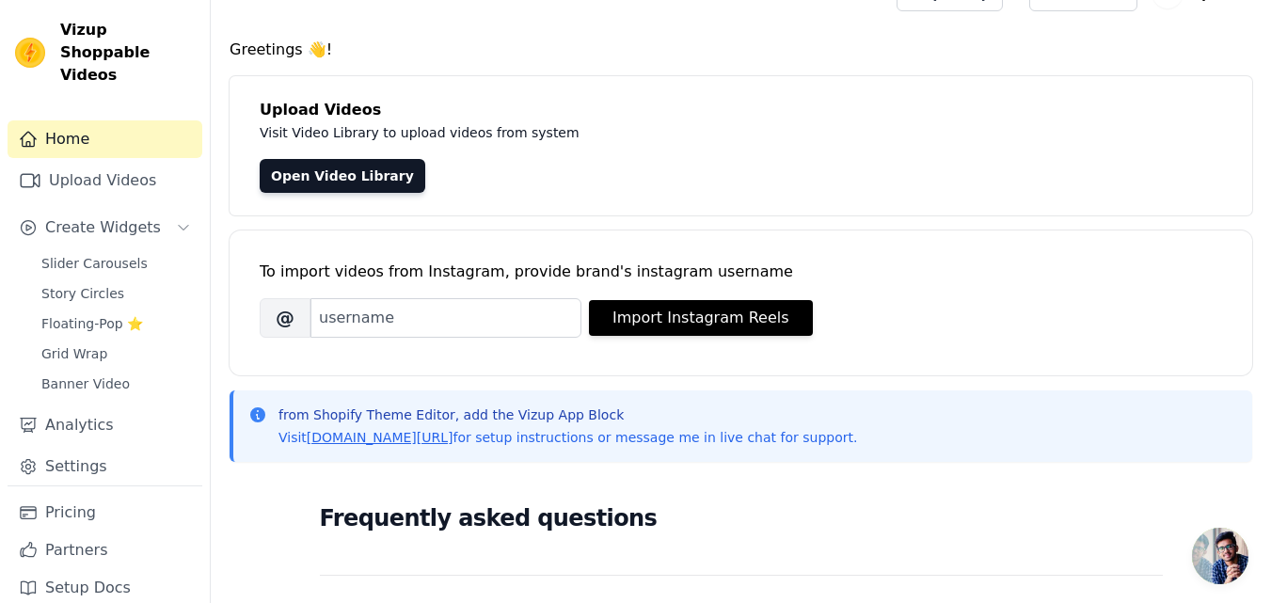
scroll to position [43, 0]
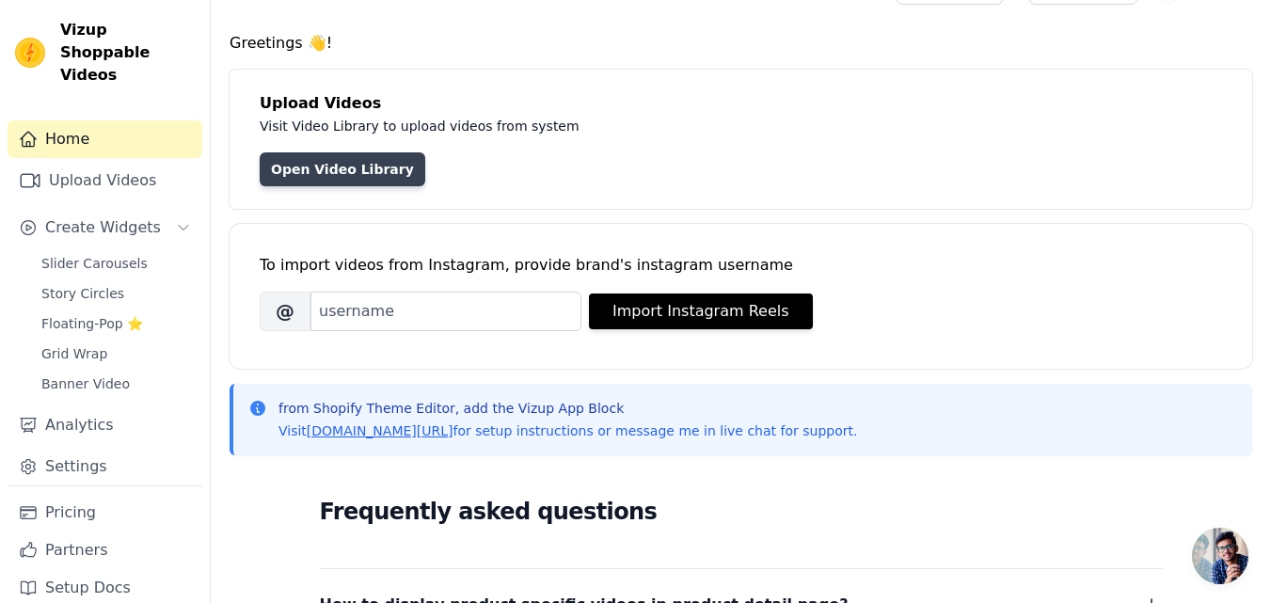
click at [319, 172] on link "Open Video Library" at bounding box center [343, 169] width 166 height 34
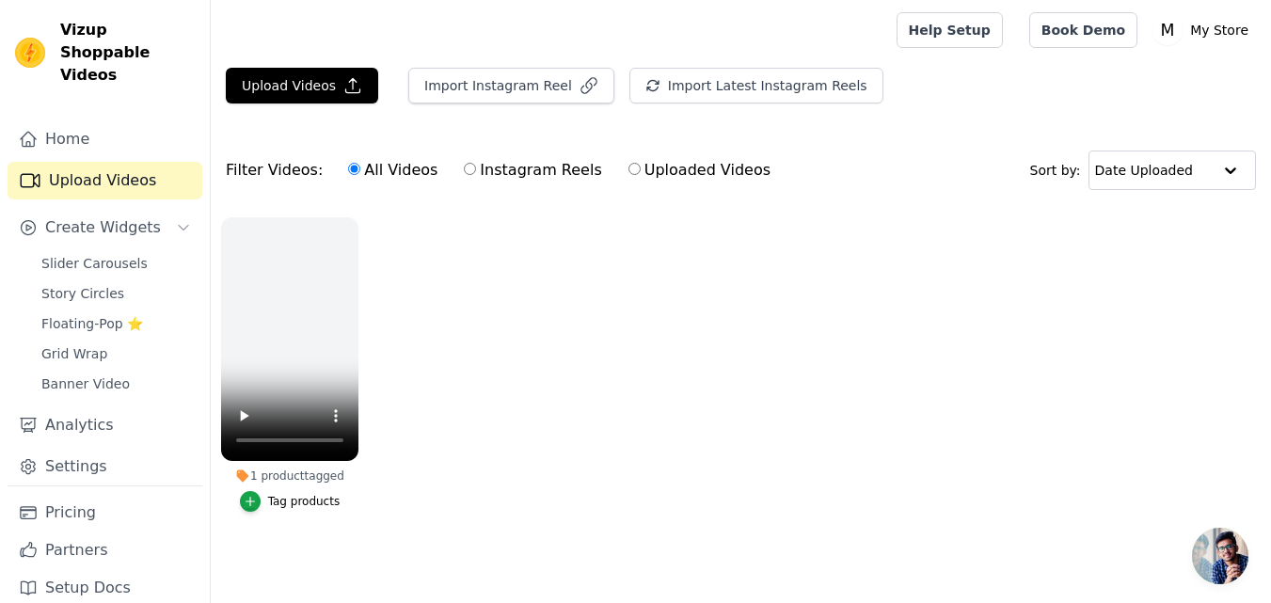
scroll to position [11, 0]
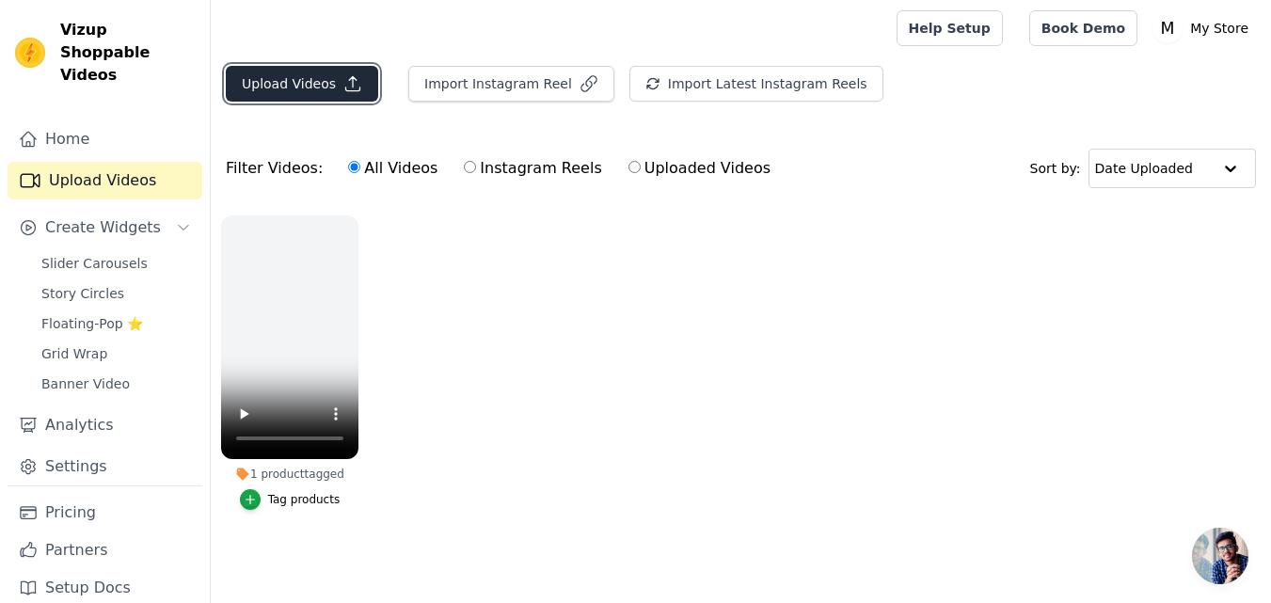
click at [333, 66] on button "Upload Videos" at bounding box center [302, 84] width 152 height 36
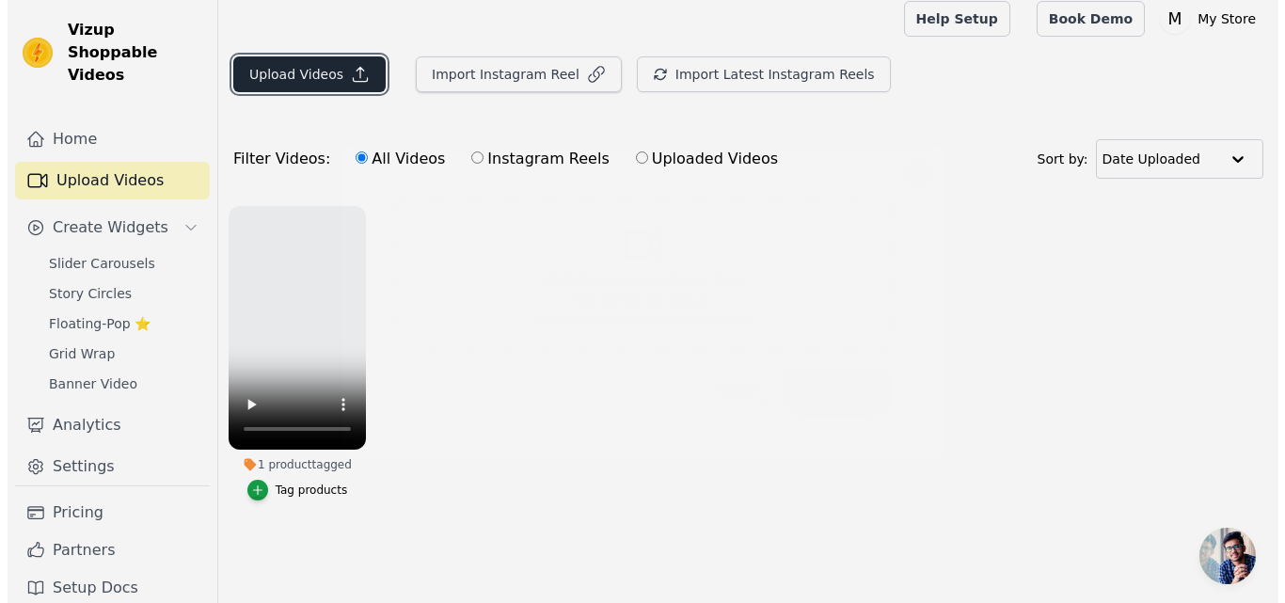
scroll to position [0, 0]
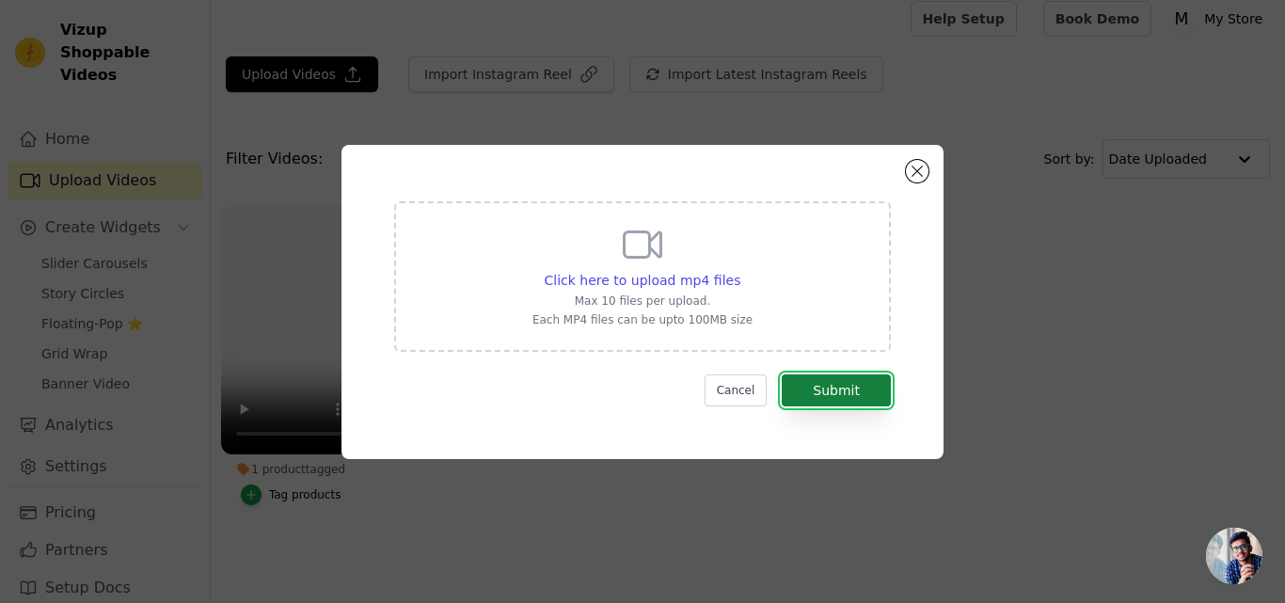
click at [814, 383] on button "Submit" at bounding box center [836, 390] width 109 height 32
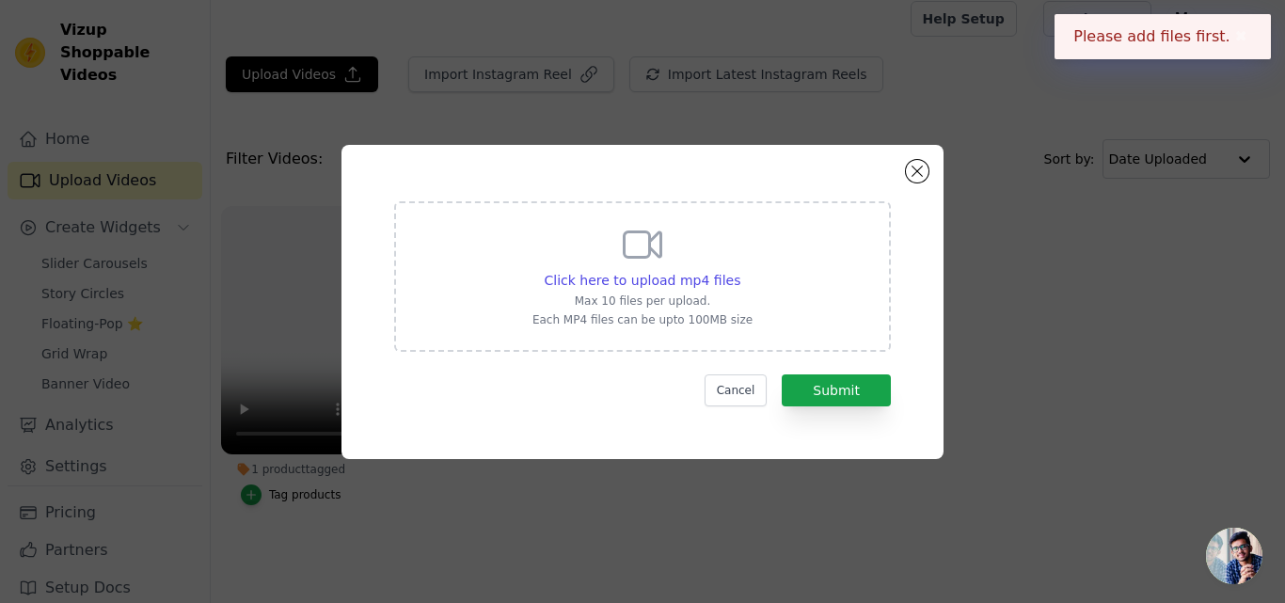
click at [1247, 39] on button "✖" at bounding box center [1241, 36] width 22 height 23
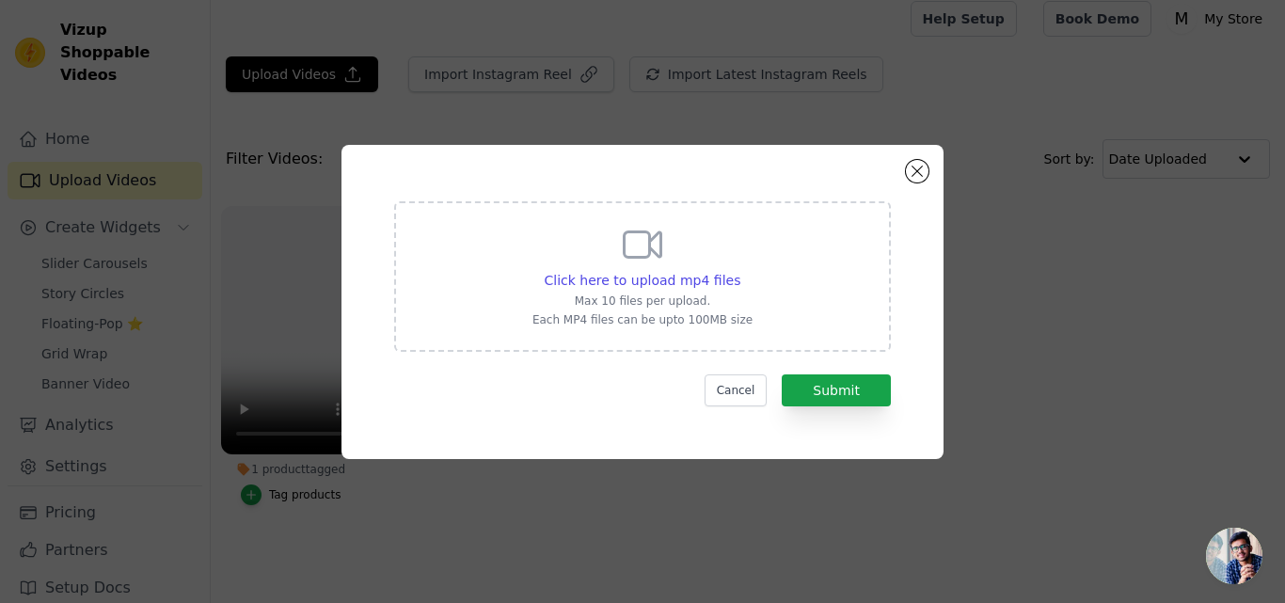
click at [676, 294] on p "Max 10 files per upload." at bounding box center [642, 300] width 220 height 15
click at [739, 271] on input "Click here to upload mp4 files Max 10 files per upload. Each MP4 files can be u…" at bounding box center [739, 270] width 1 height 1
click at [798, 387] on button "Submit" at bounding box center [836, 390] width 109 height 32
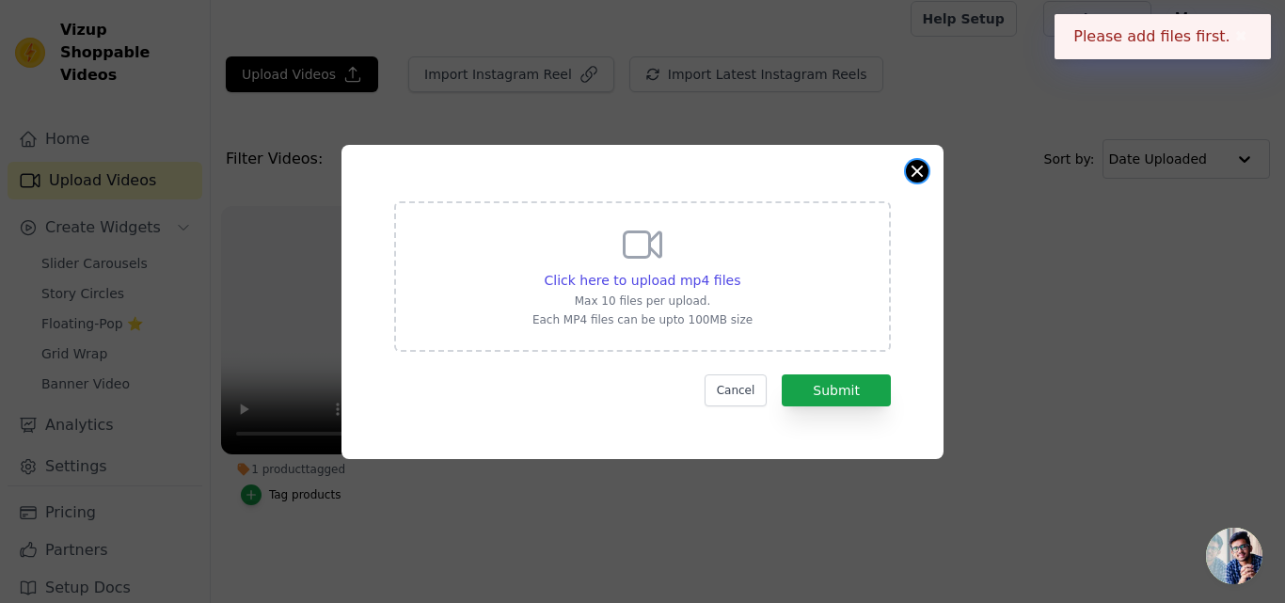
click at [914, 174] on button "Close modal" at bounding box center [917, 171] width 23 height 23
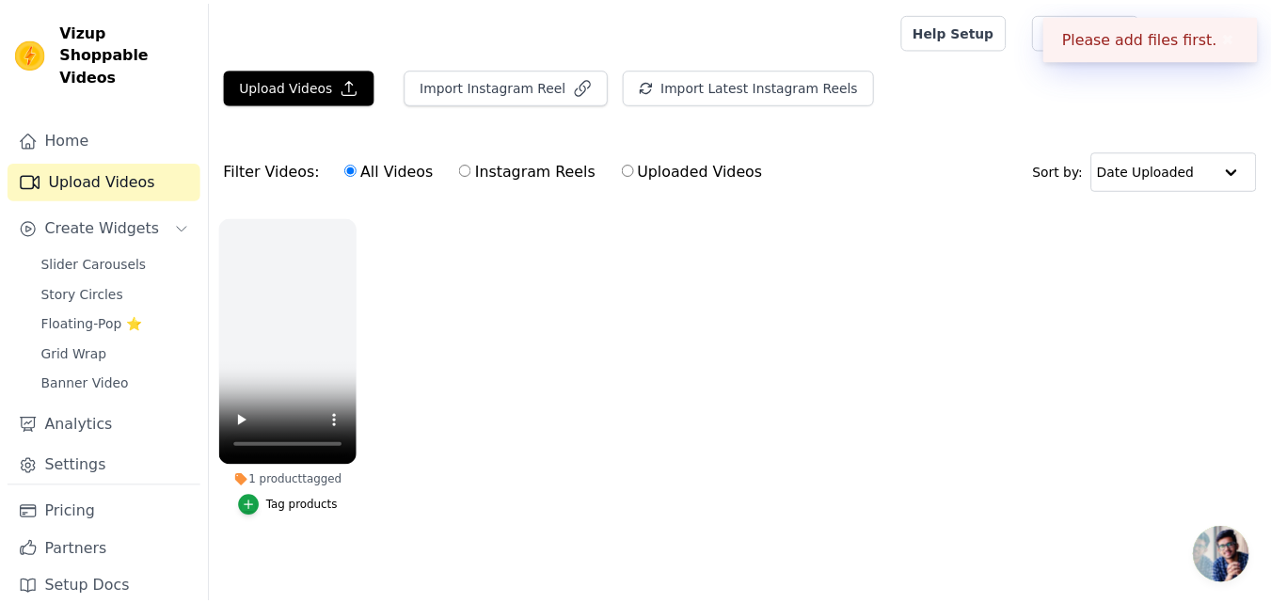
scroll to position [11, 0]
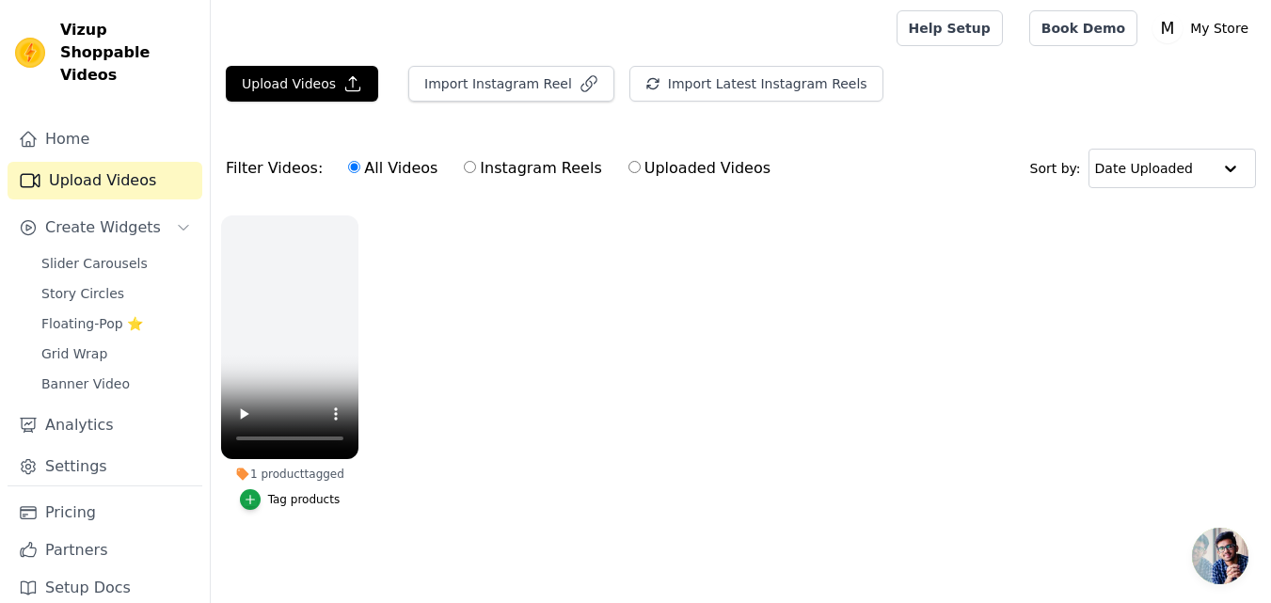
drag, startPoint x: 488, startPoint y: 415, endPoint x: 397, endPoint y: 158, distance: 272.5
click at [397, 158] on form "Filter Videos: All Videos Instagram Reels Uploaded Videos Sort by: Date Uploade…" at bounding box center [741, 345] width 1060 height 426
click at [347, 77] on icon "button" at bounding box center [353, 84] width 14 height 14
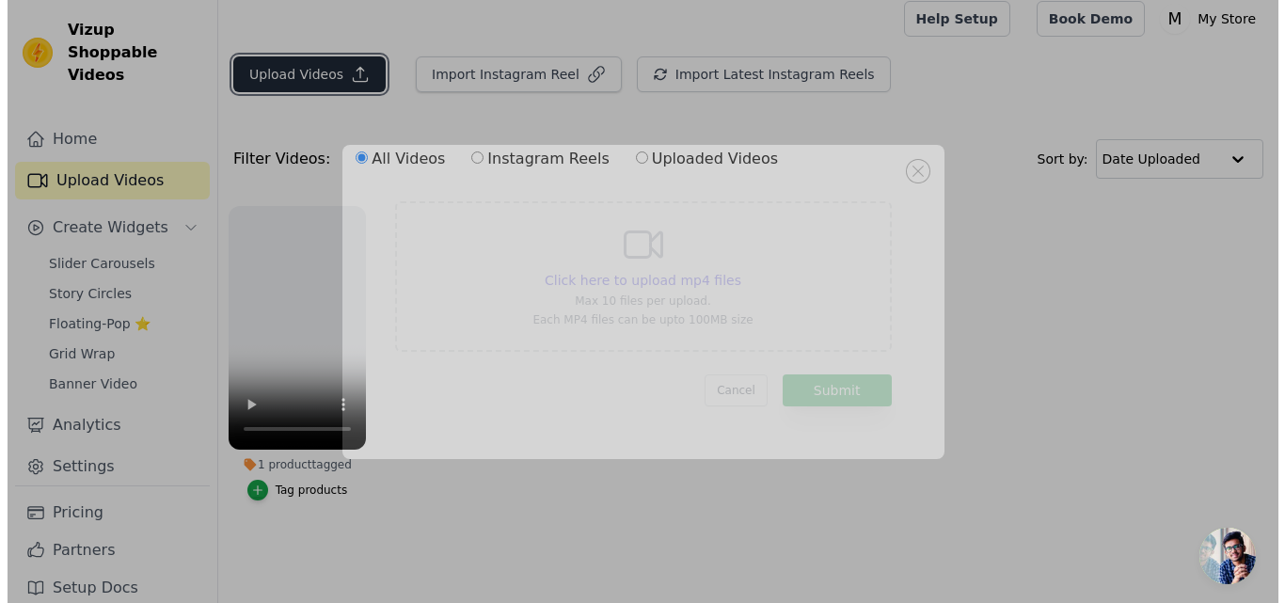
scroll to position [0, 0]
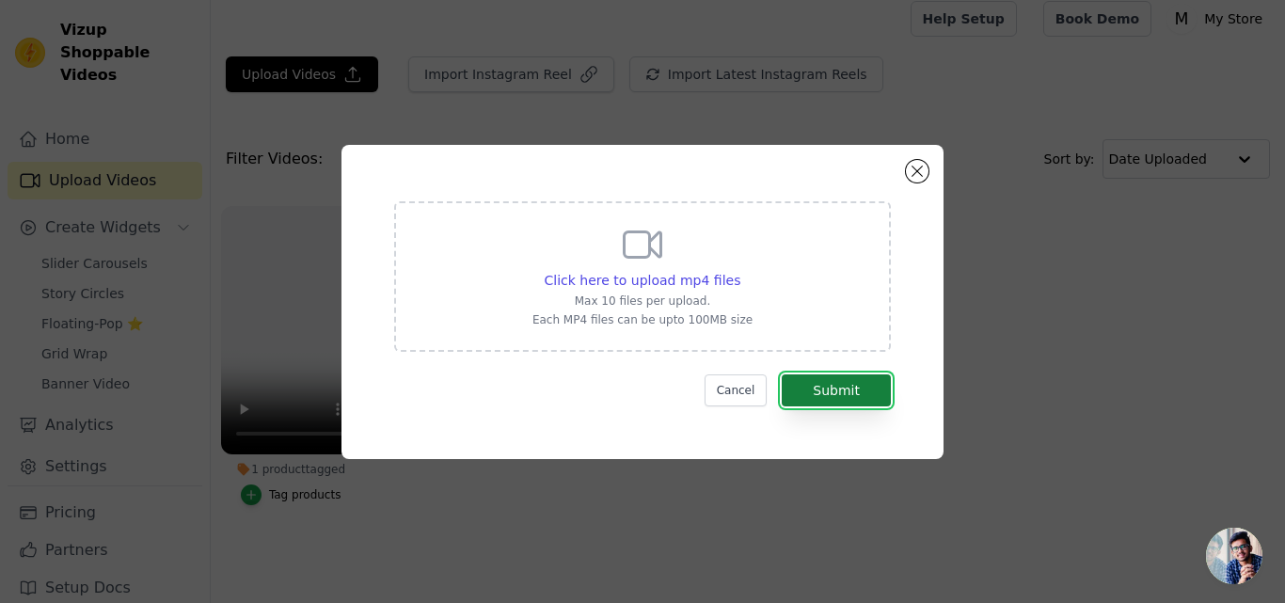
click at [828, 388] on button "Submit" at bounding box center [836, 390] width 109 height 32
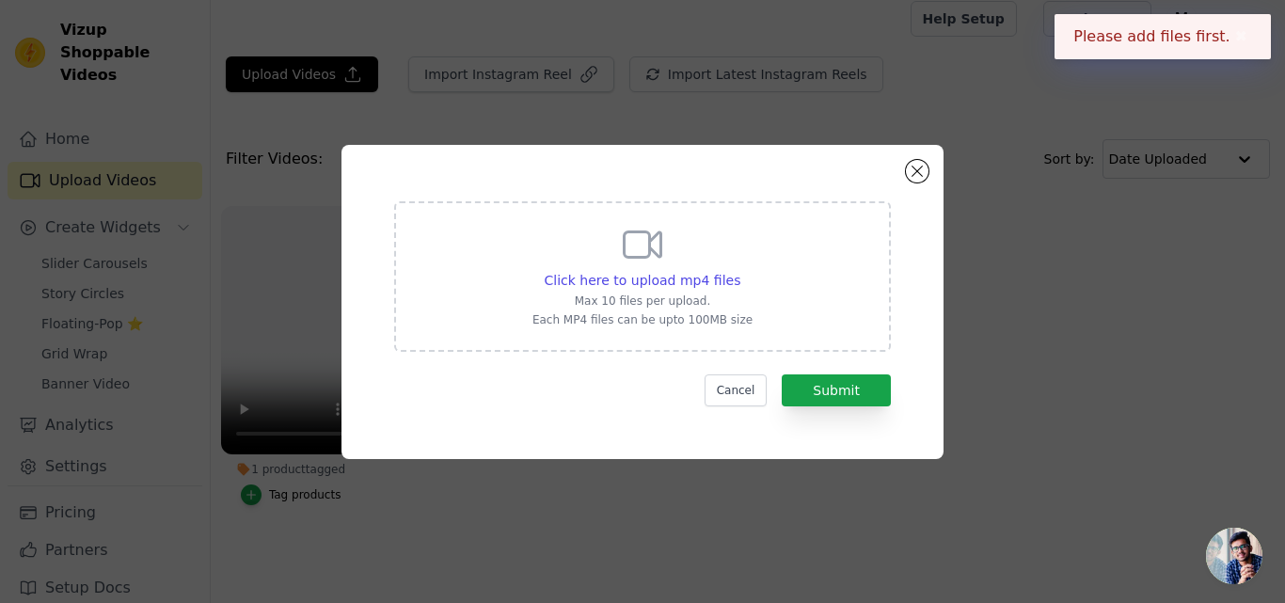
click at [654, 261] on icon at bounding box center [642, 244] width 45 height 45
click at [739, 270] on input "Click here to upload mp4 files Max 10 files per upload. Each MP4 files can be u…" at bounding box center [739, 270] width 1 height 1
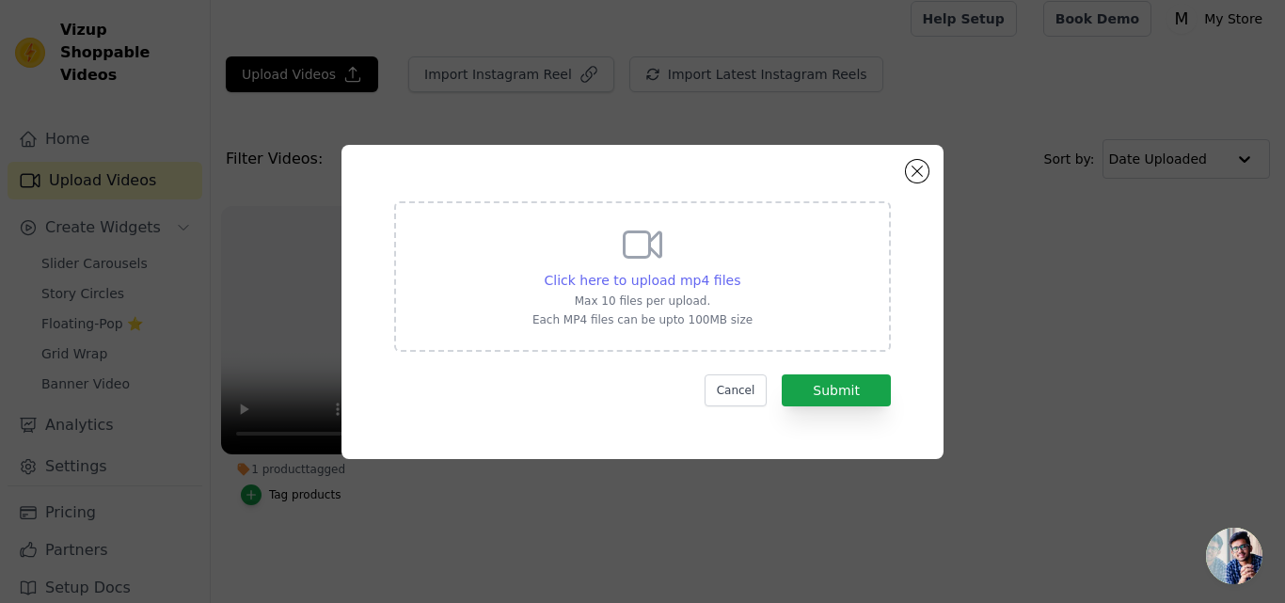
click at [638, 278] on span "Click here to upload mp4 files" at bounding box center [643, 280] width 197 height 15
click at [739, 271] on input "Click here to upload mp4 files Max 10 files per upload. Each MP4 files can be u…" at bounding box center [739, 270] width 1 height 1
type input "C:\fakepath\18c954a087ebdffcc2111468d496512b.mp4"
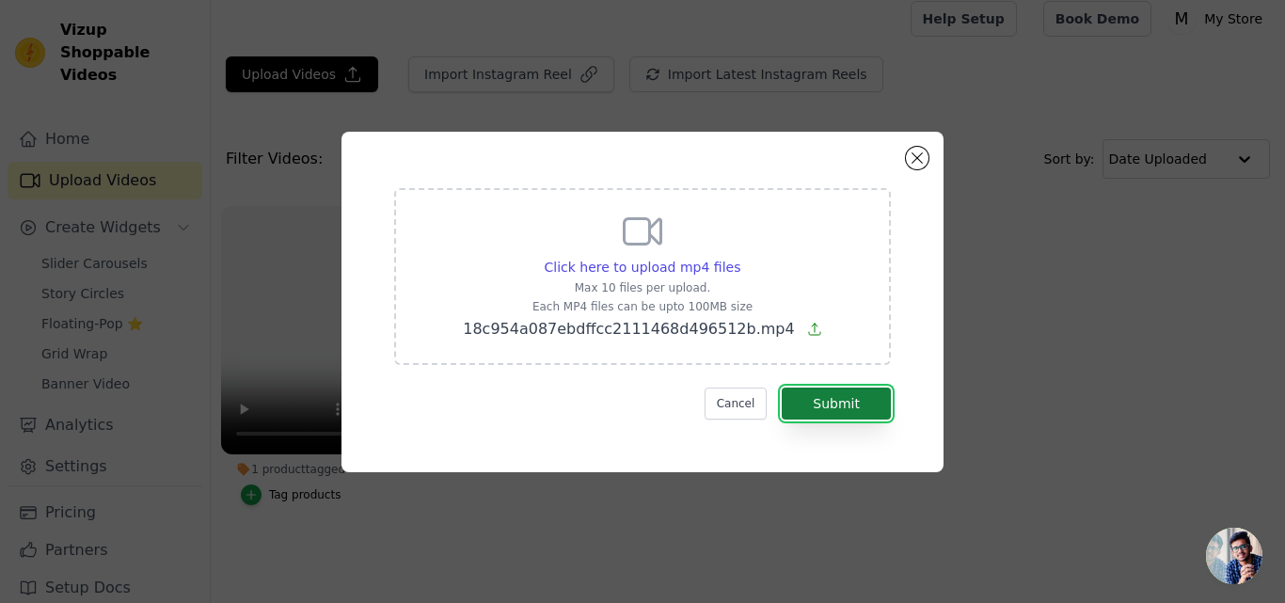
click at [822, 395] on button "Submit" at bounding box center [836, 403] width 109 height 32
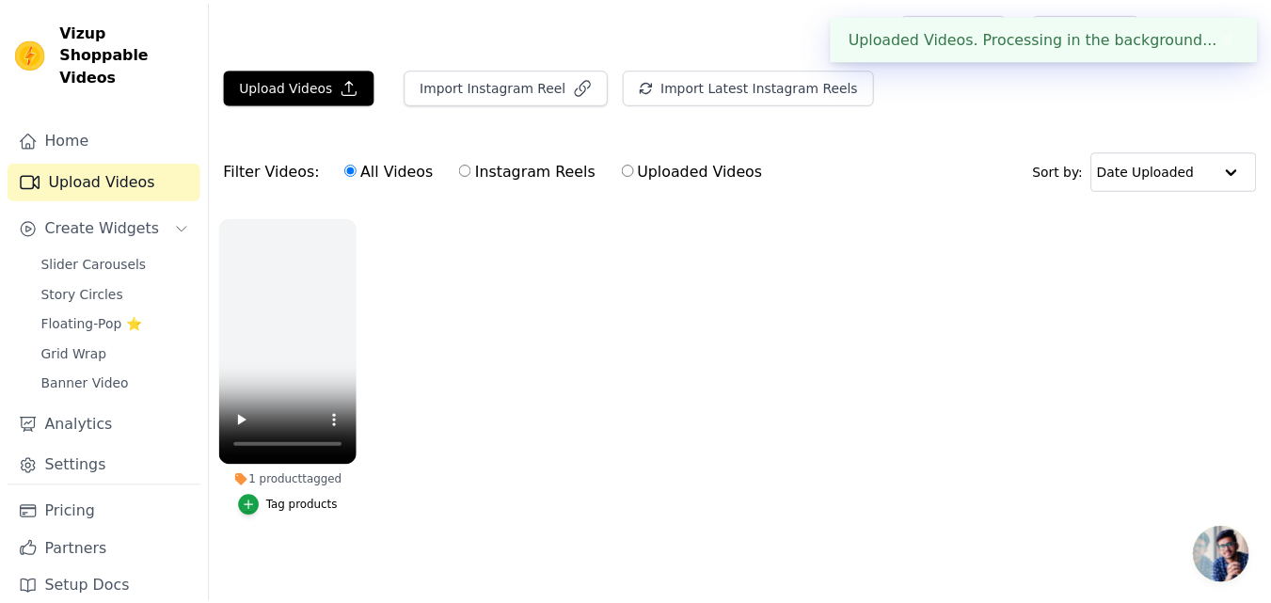
scroll to position [11, 0]
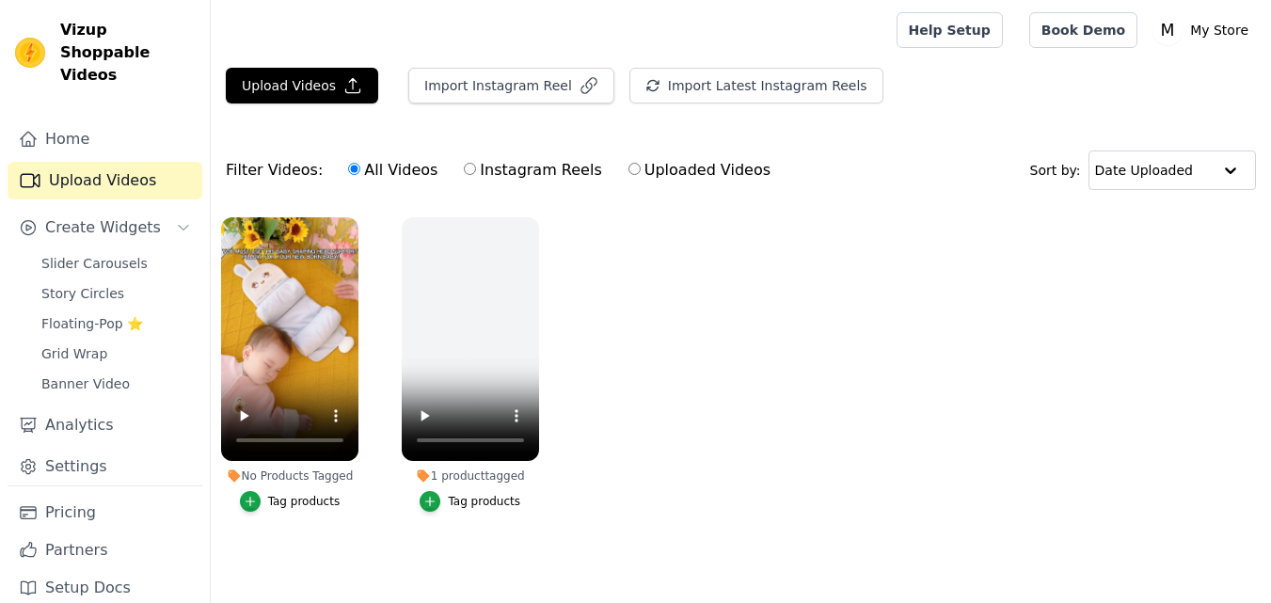
scroll to position [11, 0]
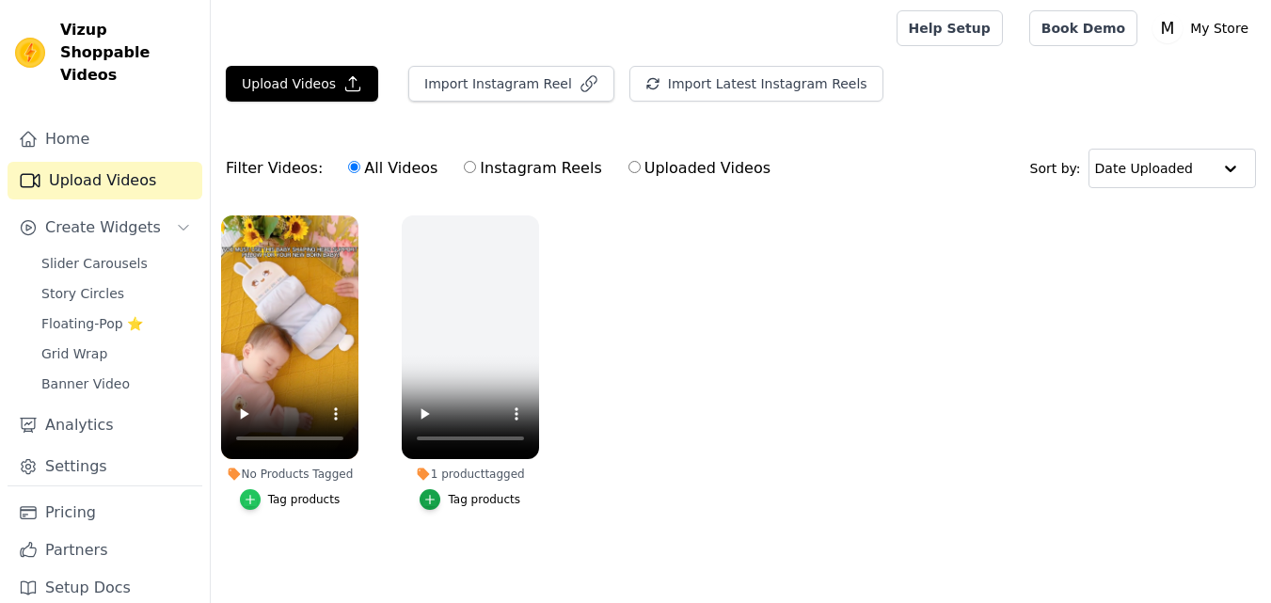
click at [261, 489] on div "button" at bounding box center [250, 499] width 21 height 21
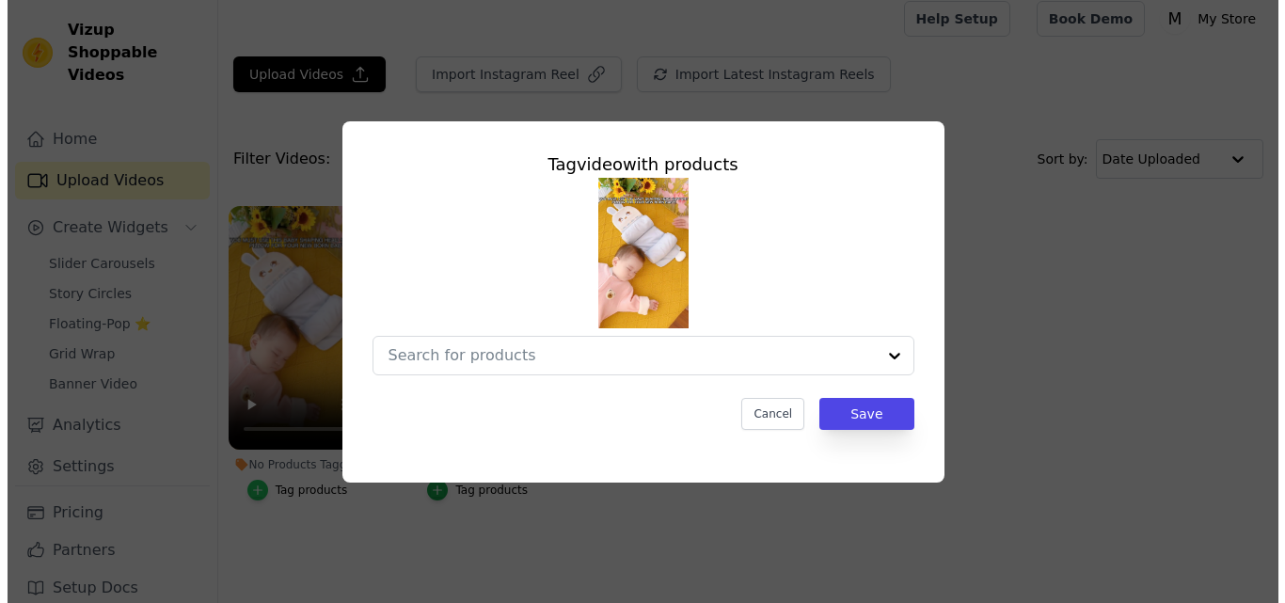
scroll to position [0, 0]
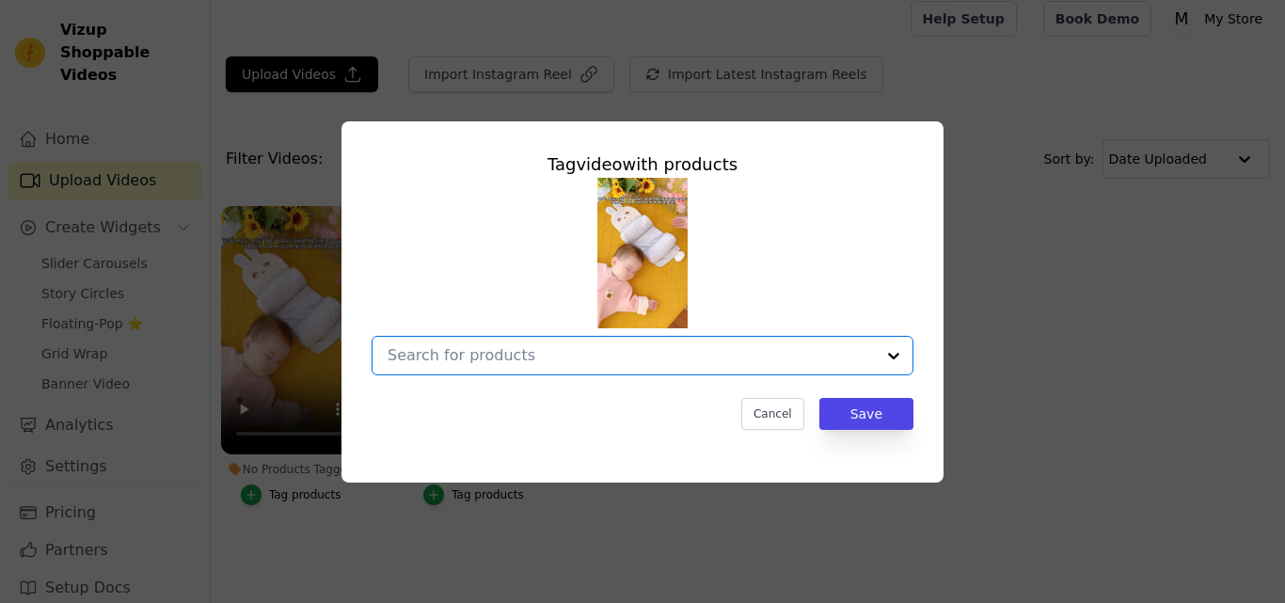
click at [602, 356] on input "No Products Tagged Tag video with products Option undefined, selected. Select i…" at bounding box center [630, 355] width 487 height 18
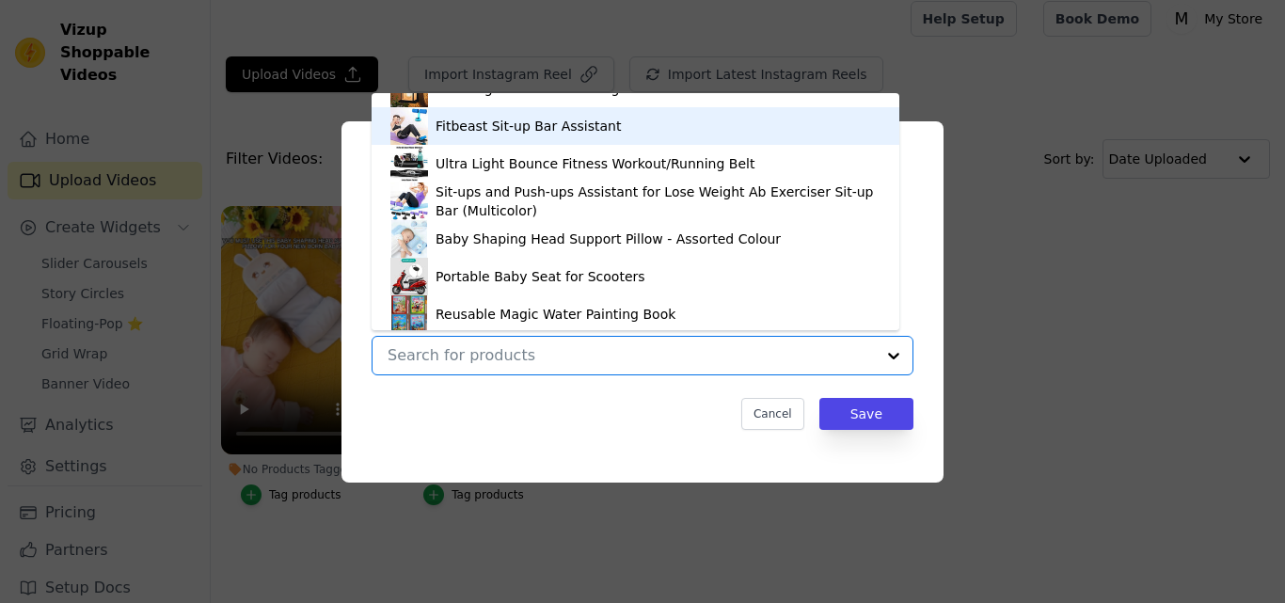
scroll to position [137, 0]
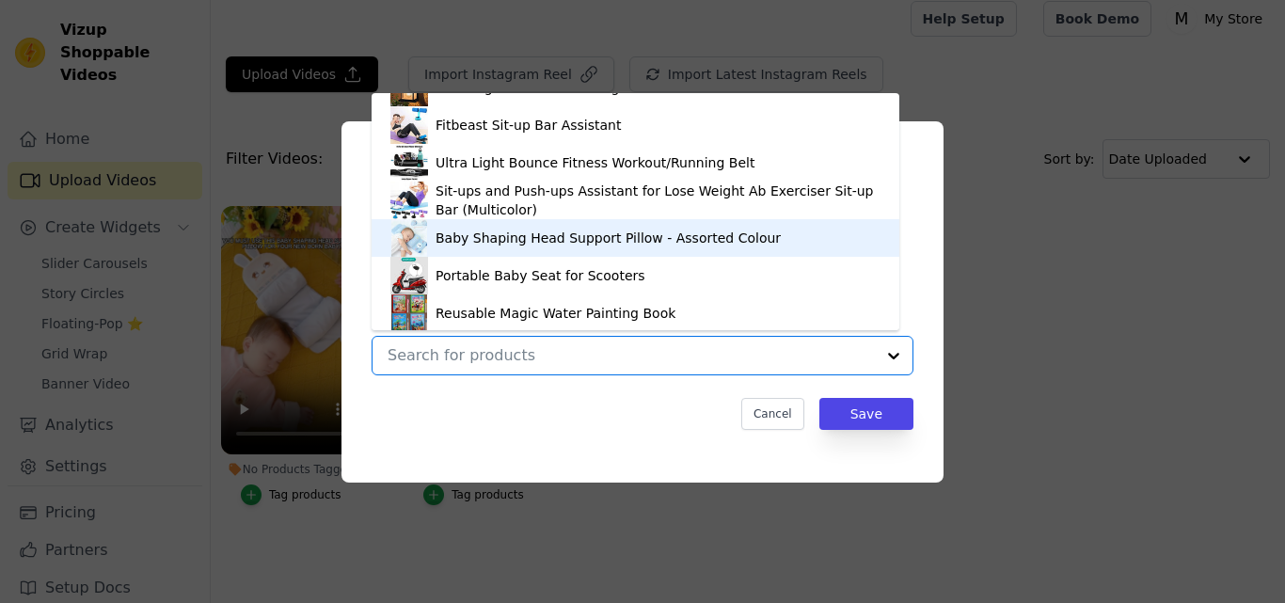
click at [551, 238] on div "Baby Shaping Head Support Pillow - Assorted Colour" at bounding box center [607, 238] width 345 height 19
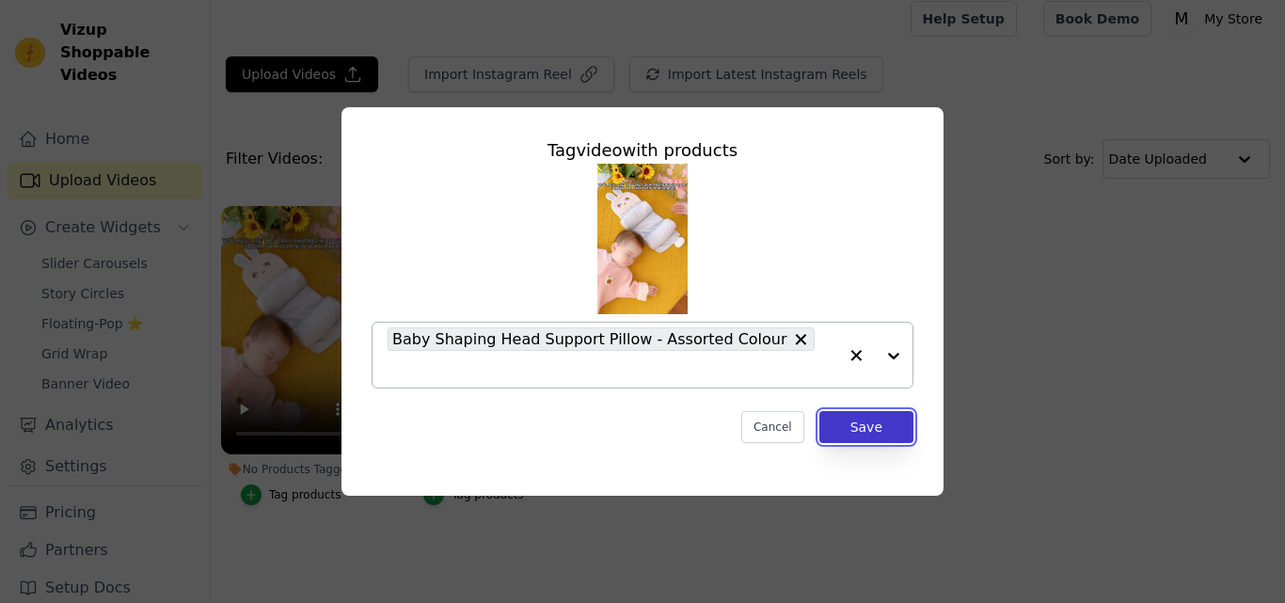
click at [859, 415] on button "Save" at bounding box center [866, 427] width 94 height 32
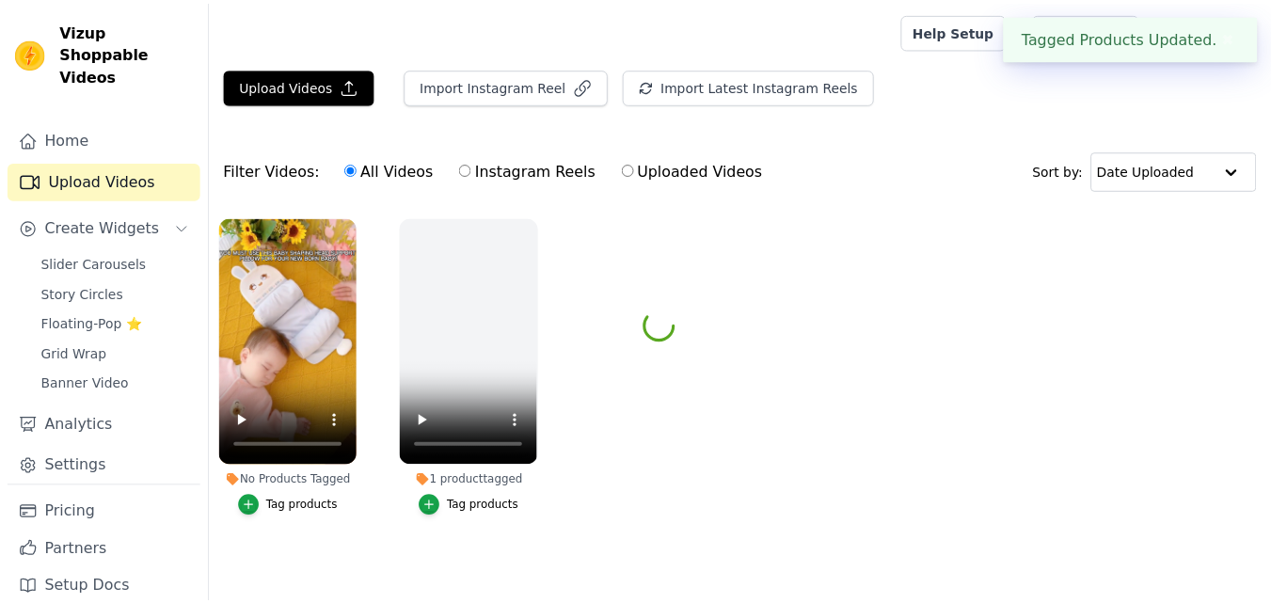
scroll to position [11, 0]
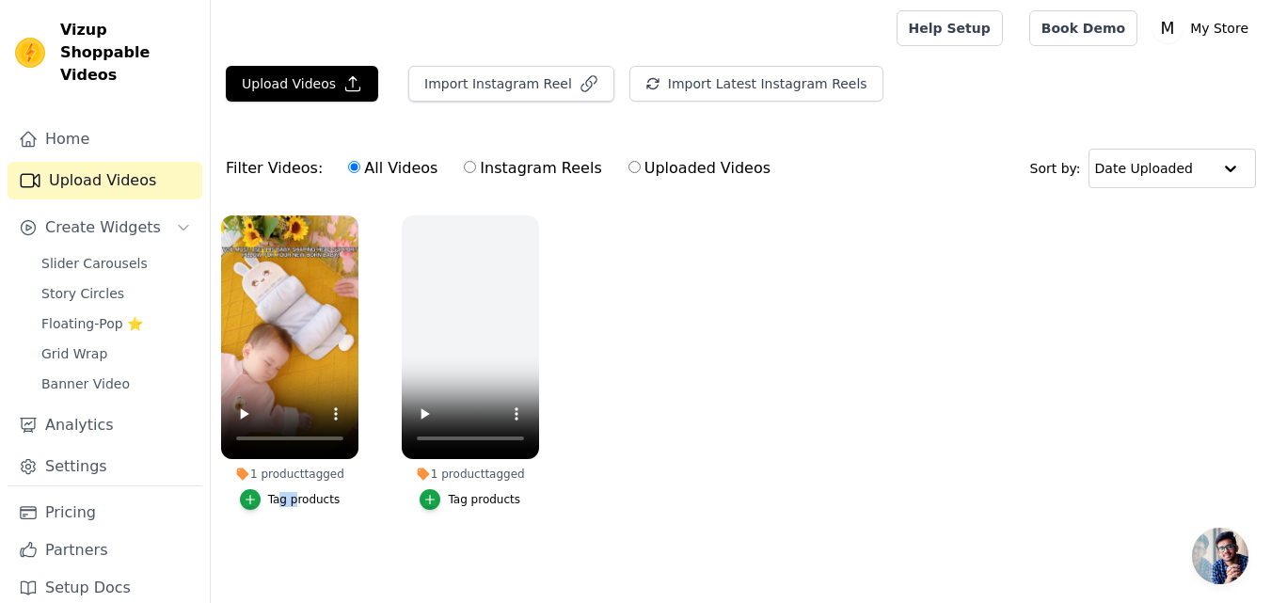
drag, startPoint x: 281, startPoint y: 501, endPoint x: 295, endPoint y: 495, distance: 15.6
click at [295, 495] on label "1 product tagged Tag products" at bounding box center [289, 366] width 139 height 304
click at [295, 495] on div "Tag products" at bounding box center [304, 499] width 72 height 15
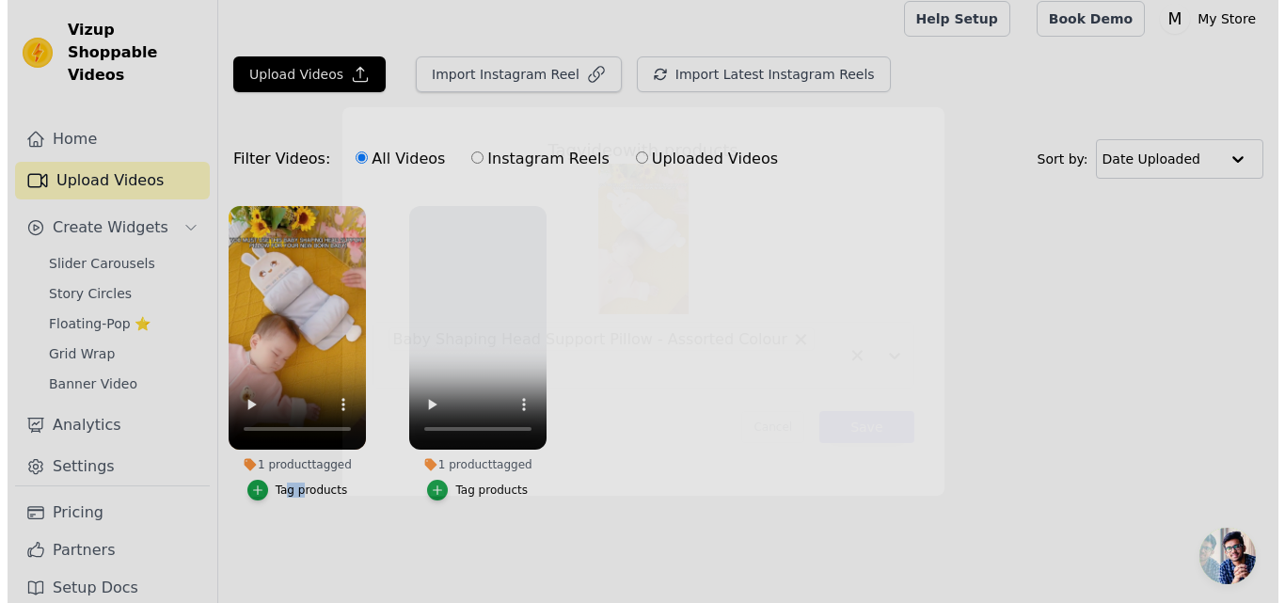
scroll to position [0, 0]
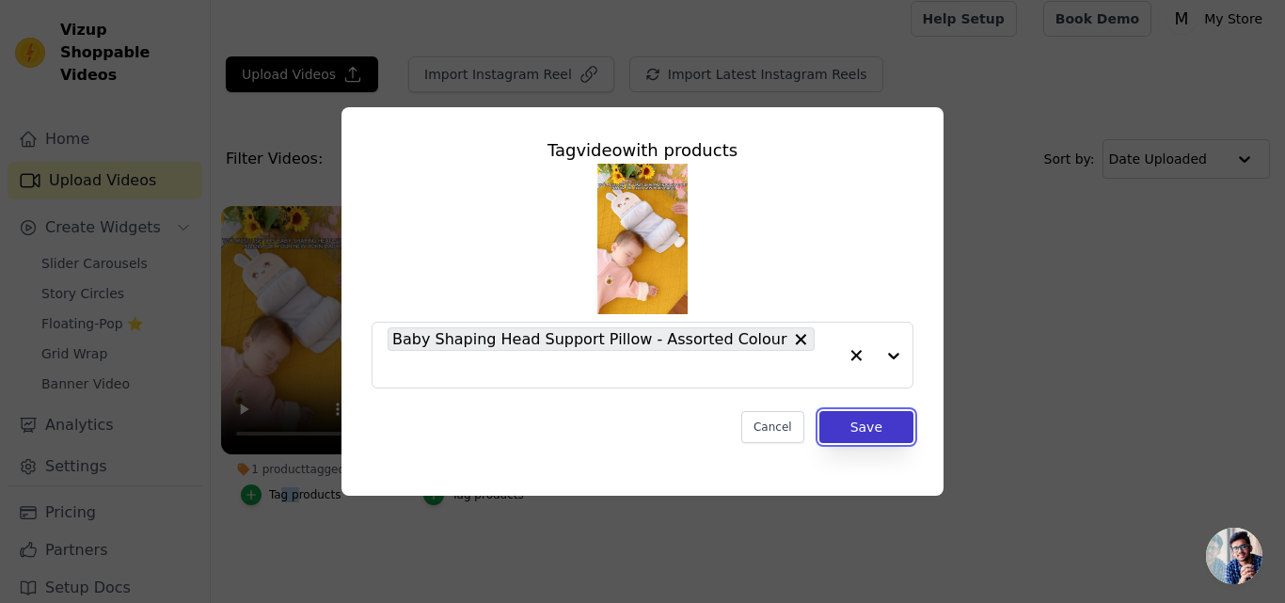
click at [845, 412] on button "Save" at bounding box center [866, 427] width 94 height 32
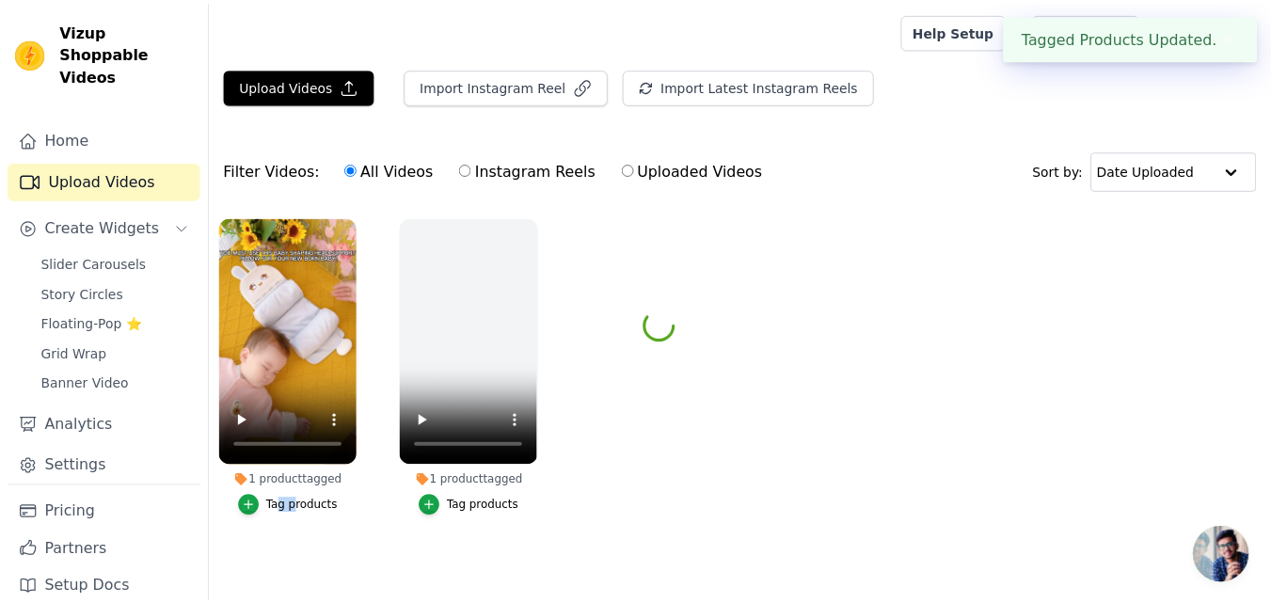
scroll to position [11, 0]
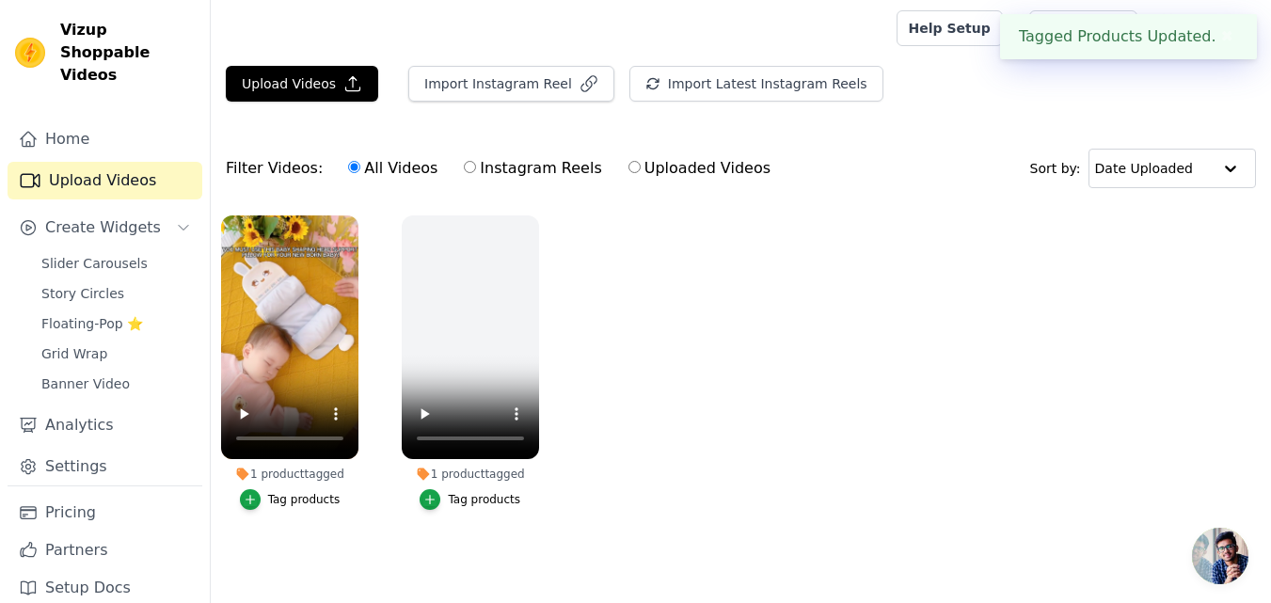
click at [1011, 110] on div "Upload Videos Import Instagram Reel Import Latest Instagram Reels Import Latest…" at bounding box center [741, 312] width 1060 height 492
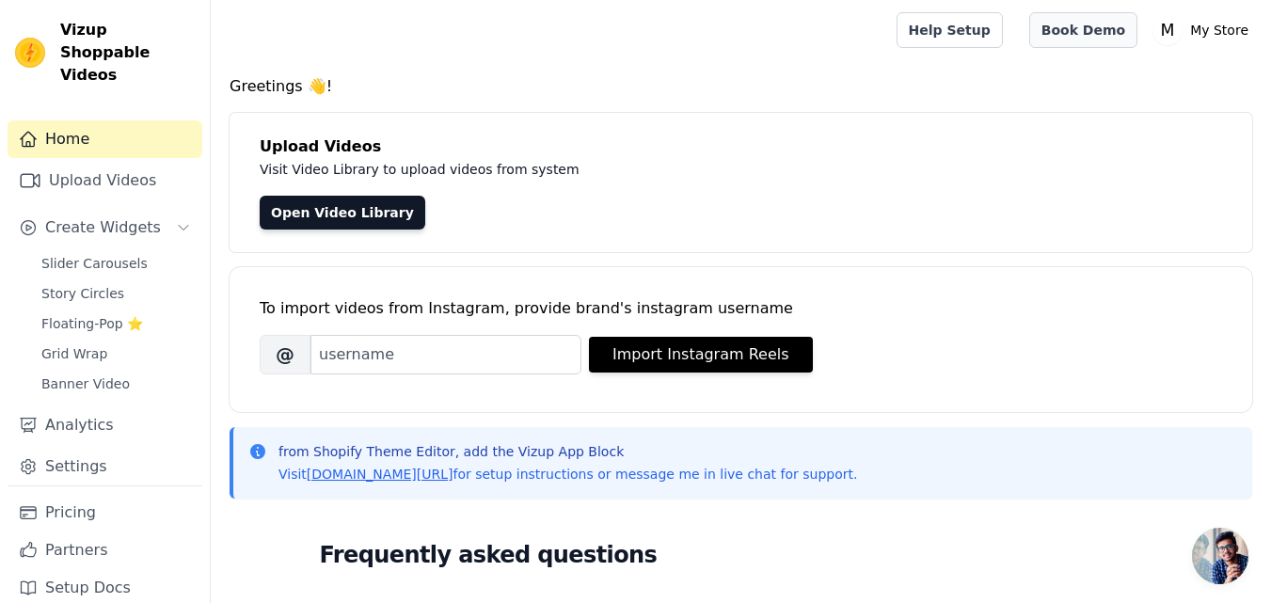
click at [1126, 41] on link "Book Demo" at bounding box center [1083, 30] width 108 height 36
